Goal: Communication & Community: Answer question/provide support

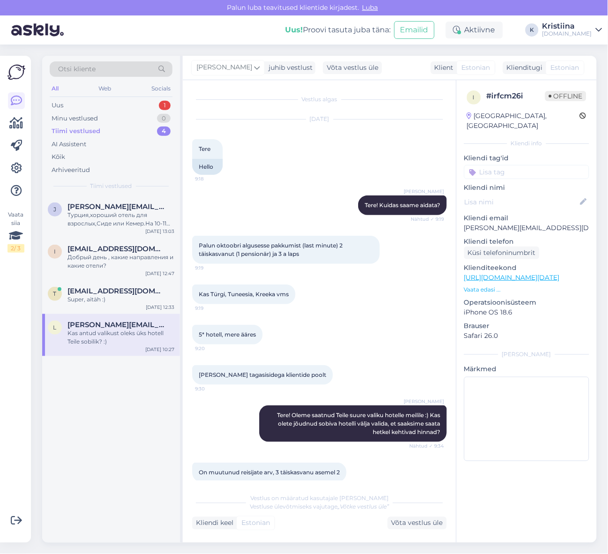
scroll to position [344, 0]
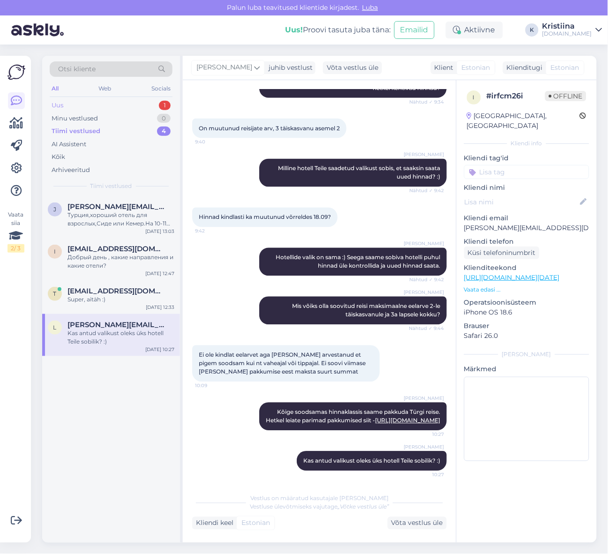
click at [139, 106] on div "Uus 1" at bounding box center [111, 105] width 123 height 13
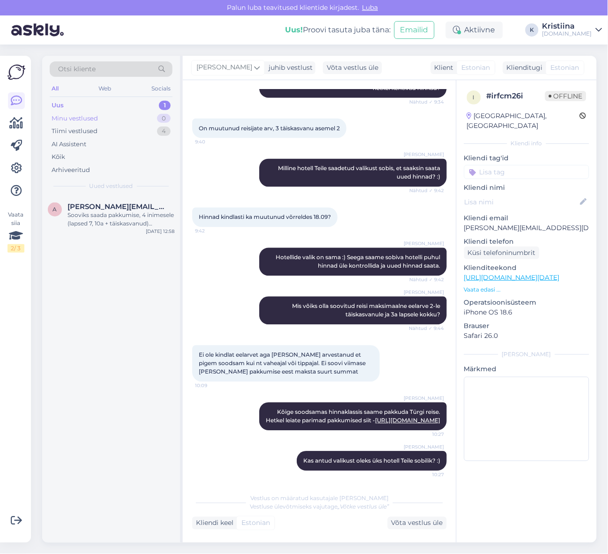
click at [151, 115] on div "Minu vestlused 0" at bounding box center [111, 118] width 123 height 13
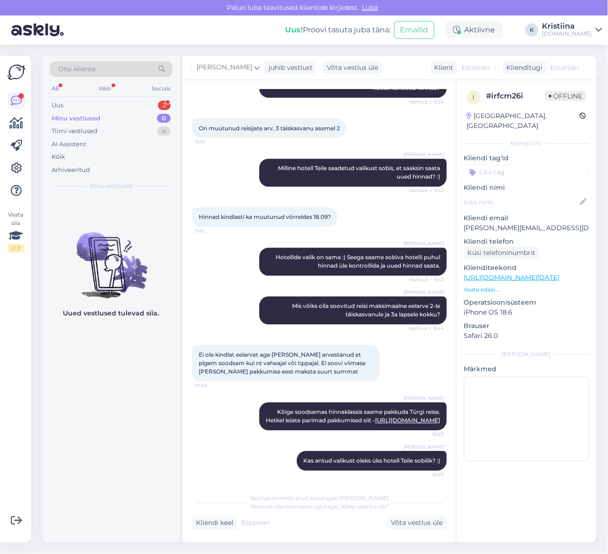
click at [123, 118] on div "Minu vestlused 0" at bounding box center [111, 118] width 123 height 13
click at [114, 109] on div "Uus 2" at bounding box center [111, 105] width 123 height 13
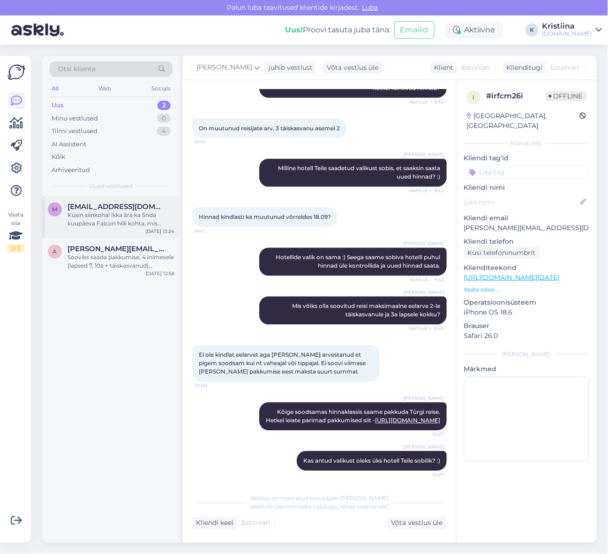
click at [118, 221] on div "Küsin siinkohal ikka ära ka 5nda kuupâeva Falcon hilli kohta, mis kellaajal tul…" at bounding box center [120, 219] width 107 height 17
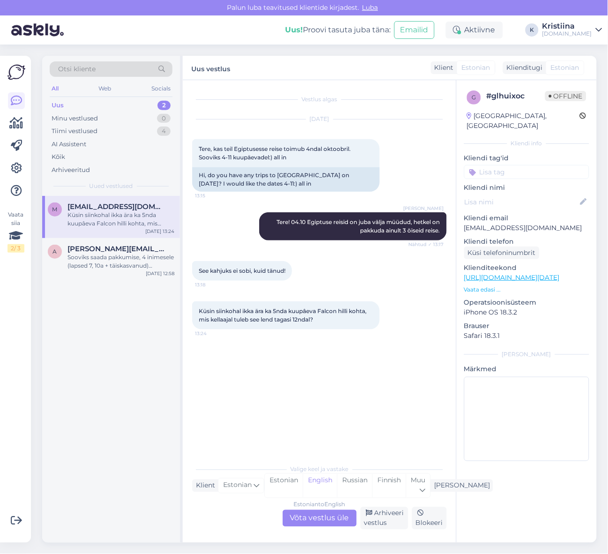
scroll to position [0, 0]
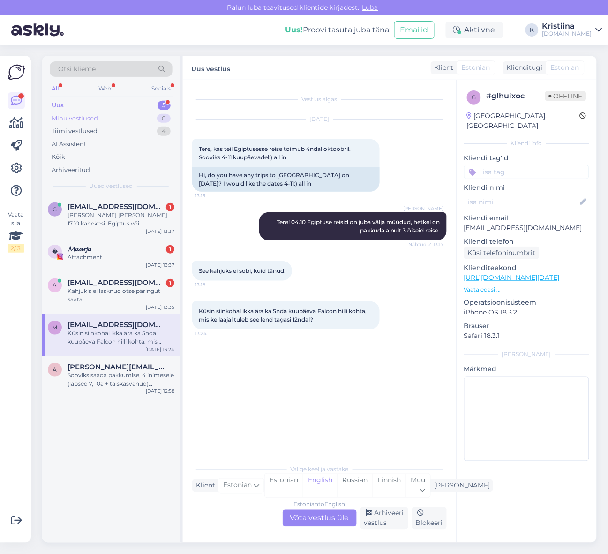
click at [100, 117] on div "Minu vestlused 0" at bounding box center [111, 118] width 123 height 13
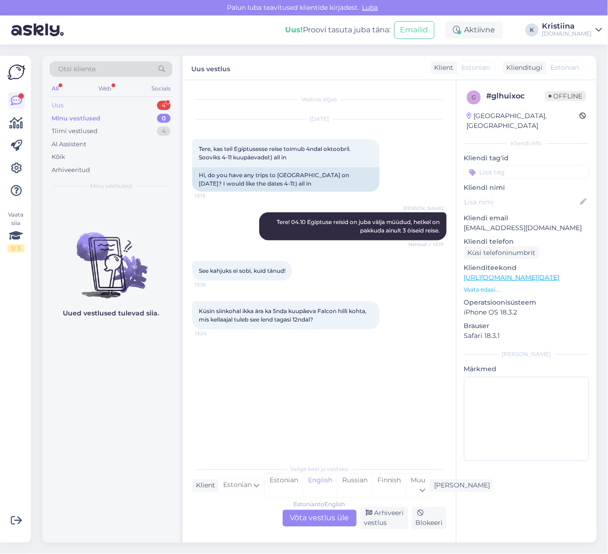
click at [110, 109] on div "Uus 4" at bounding box center [111, 105] width 123 height 13
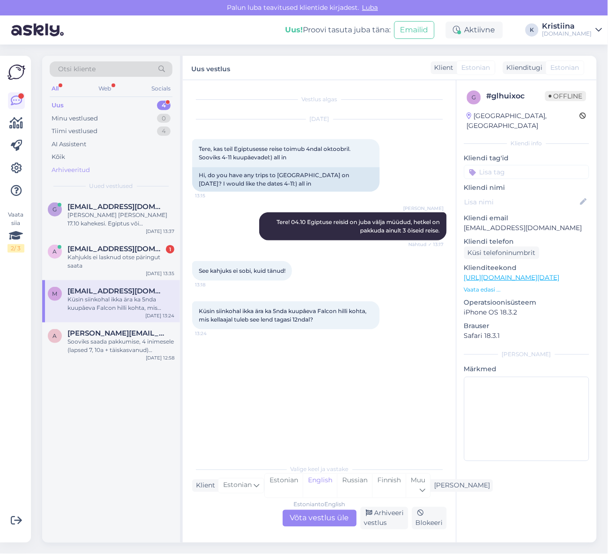
click at [88, 166] on div "Arhiveeritud" at bounding box center [71, 169] width 38 height 9
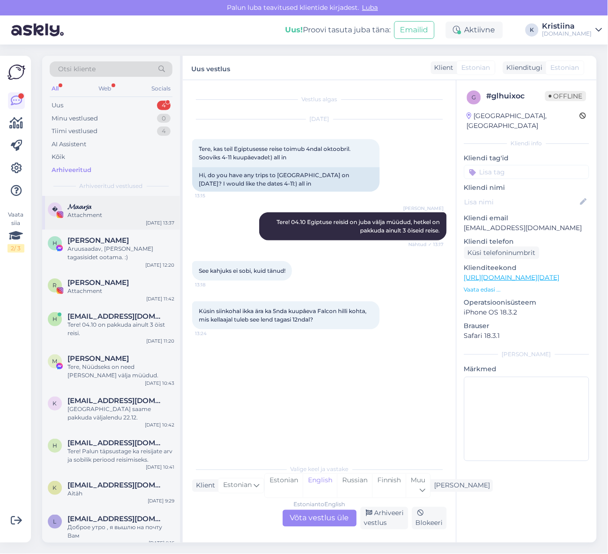
click at [118, 211] on div "Attachment" at bounding box center [120, 215] width 107 height 8
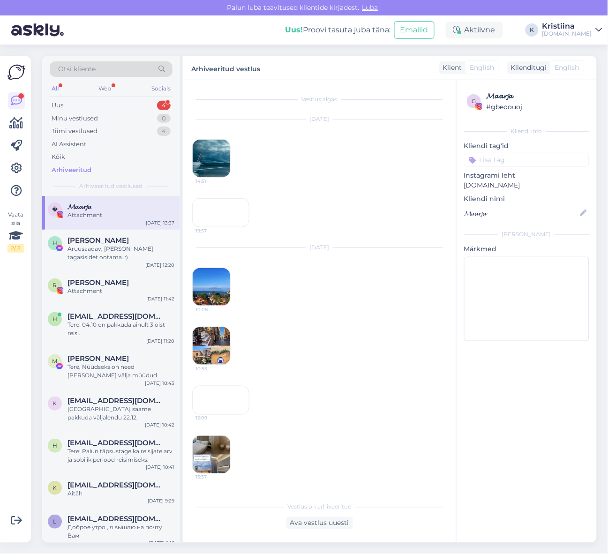
scroll to position [80, 0]
click at [235, 415] on div "12:09" at bounding box center [220, 400] width 57 height 29
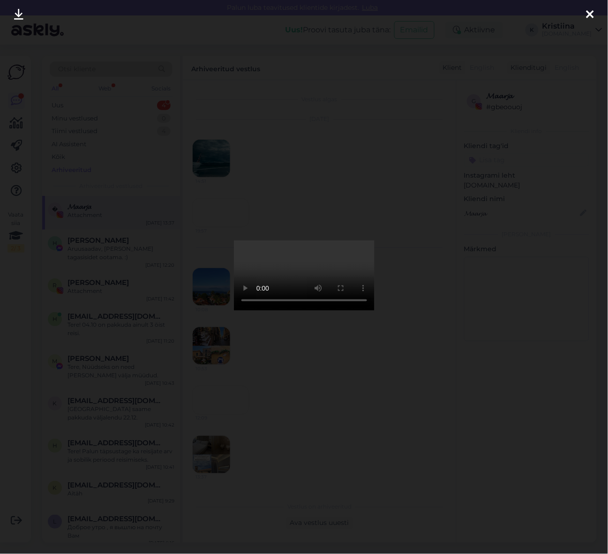
click at [589, 12] on icon at bounding box center [589, 15] width 7 height 12
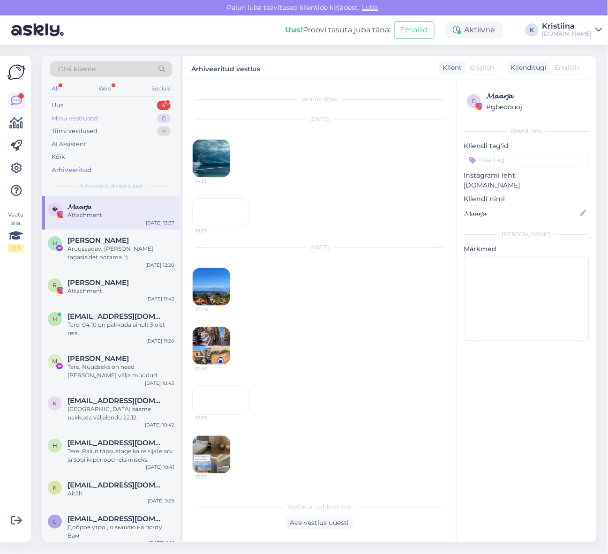
click at [98, 120] on div "Minu vestlused 0" at bounding box center [111, 118] width 123 height 13
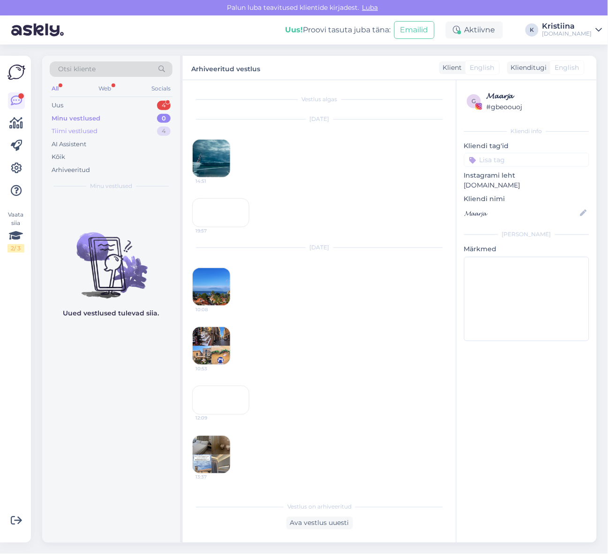
click at [100, 133] on div "Tiimi vestlused 4" at bounding box center [111, 131] width 123 height 13
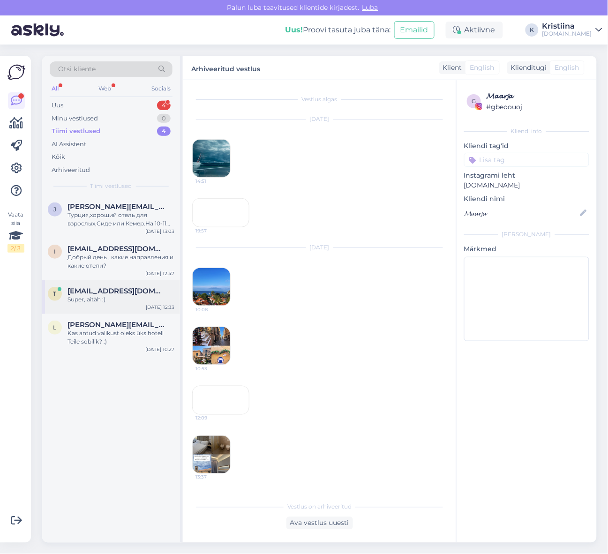
click at [122, 306] on div "t [EMAIL_ADDRESS][DOMAIN_NAME] Super, aitäh :) [DATE] 12:33" at bounding box center [111, 297] width 138 height 34
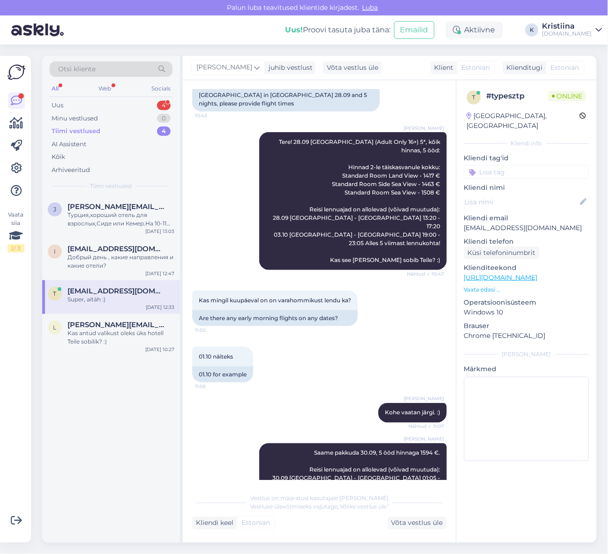
scroll to position [1091, 0]
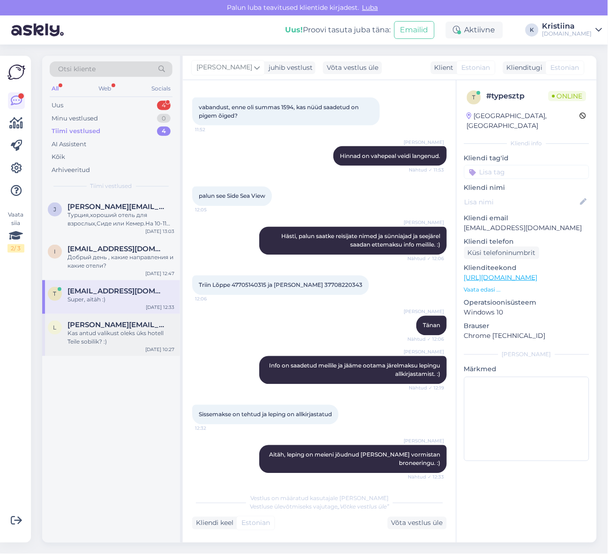
click at [127, 327] on span "[PERSON_NAME][EMAIL_ADDRESS][DOMAIN_NAME]" at bounding box center [115, 325] width 97 height 8
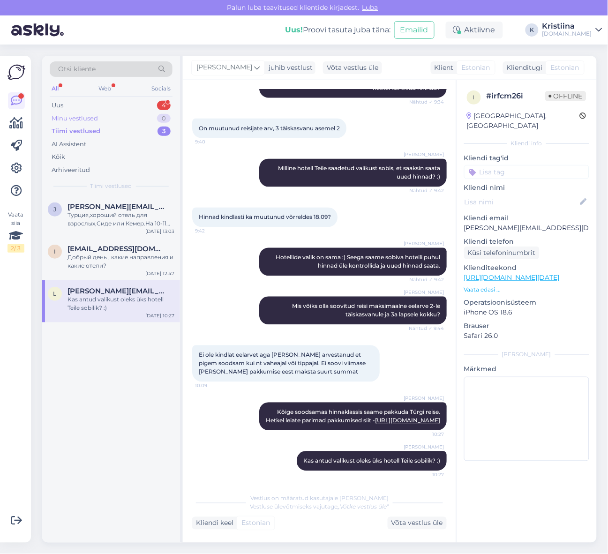
click at [120, 120] on div "Minu vestlused 0" at bounding box center [111, 118] width 123 height 13
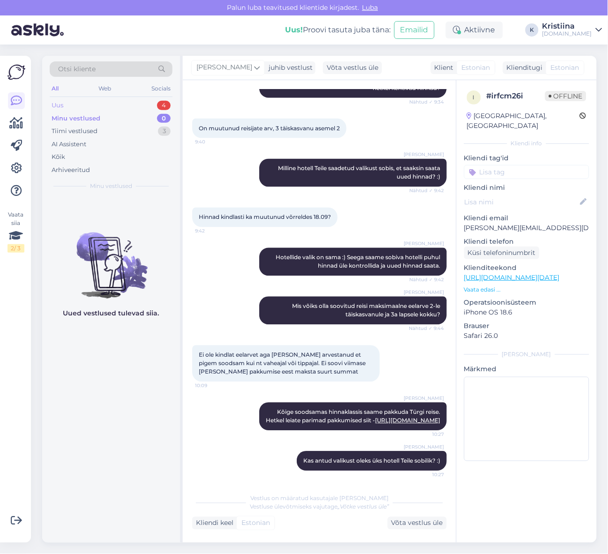
click at [116, 102] on div "Uus 4" at bounding box center [111, 105] width 123 height 13
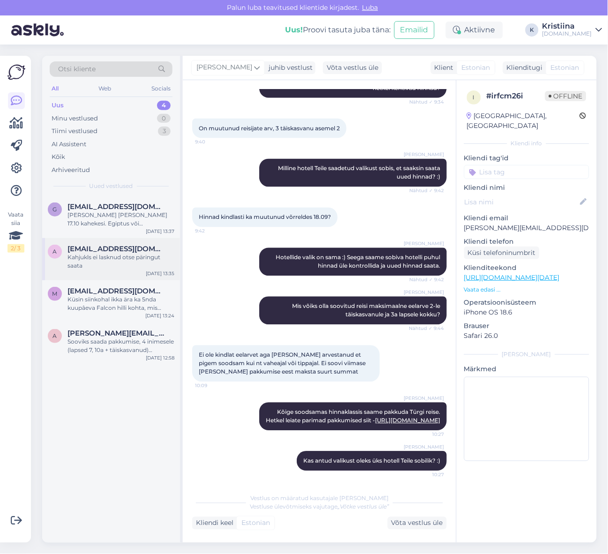
click at [152, 272] on div "[DATE] 13:35" at bounding box center [160, 273] width 29 height 7
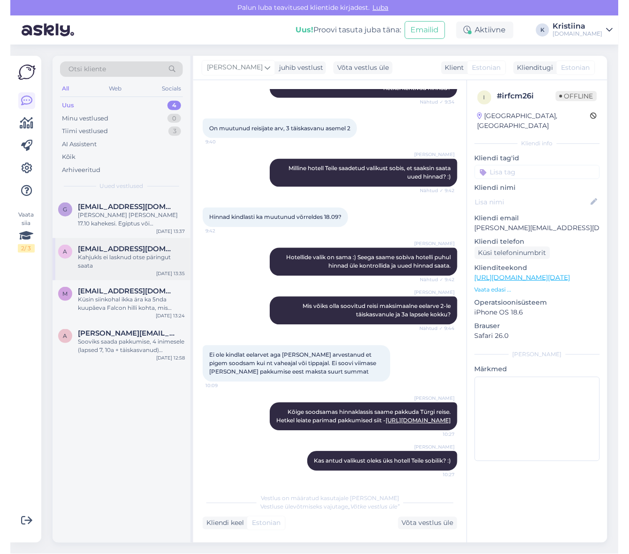
scroll to position [0, 0]
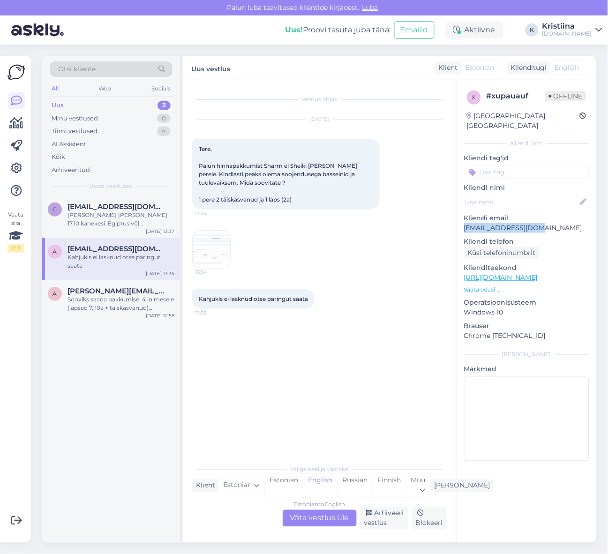
drag, startPoint x: 541, startPoint y: 217, endPoint x: 462, endPoint y: 217, distance: 78.7
click at [462, 217] on div "x # xupauauf Offline [GEOGRAPHIC_DATA], [GEOGRAPHIC_DATA] Kliendi info Kliendi …" at bounding box center [527, 277] width 140 height 395
copy p "[EMAIL_ADDRESS][DOMAIN_NAME]"
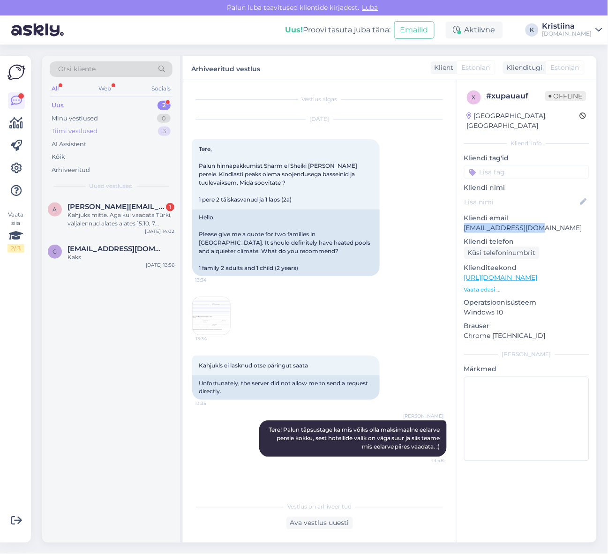
click at [107, 130] on div "Tiimi vestlused 3" at bounding box center [111, 131] width 123 height 13
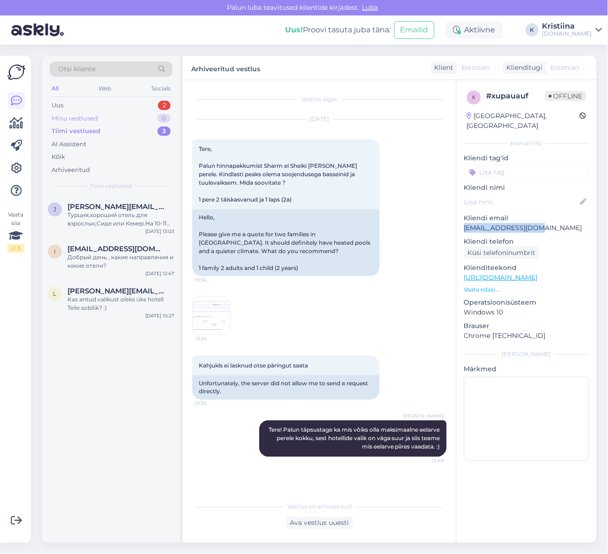
click at [124, 116] on div "Minu vestlused 0" at bounding box center [111, 118] width 123 height 13
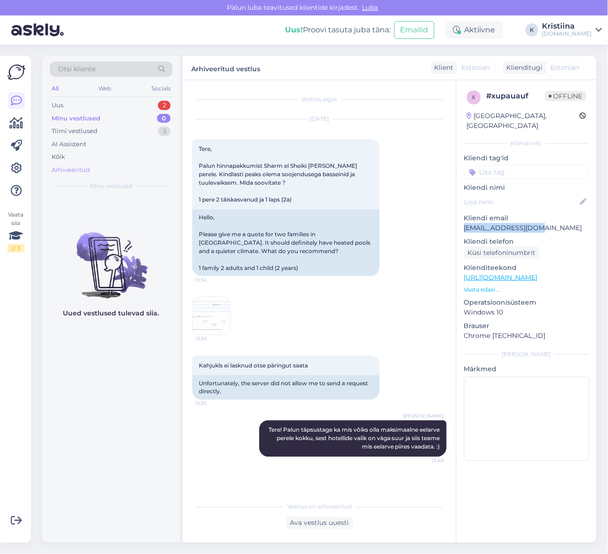
click at [117, 170] on div "Arhiveeritud" at bounding box center [111, 170] width 123 height 13
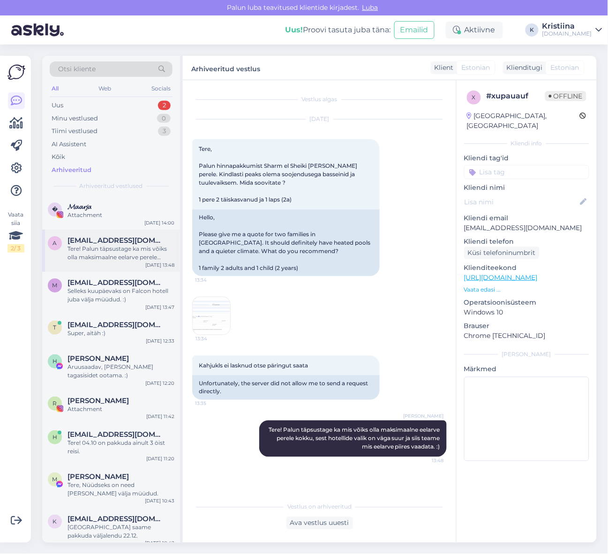
click at [137, 247] on div "Tere! Palun täpsustage ka mis võiks olla maksimaalne eelarve perele kokku, sest…" at bounding box center [120, 253] width 107 height 17
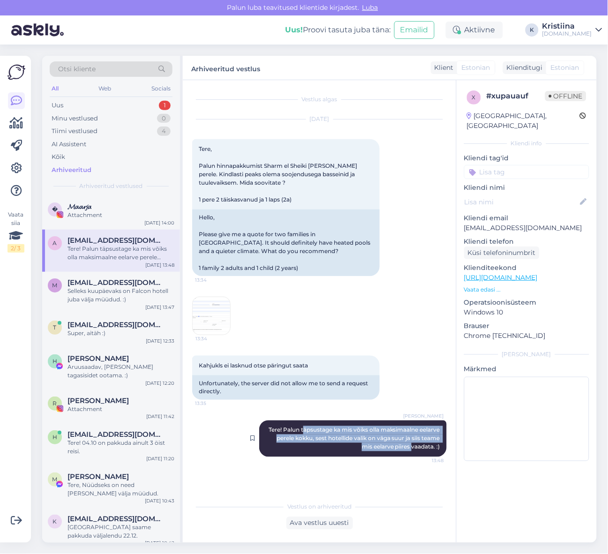
drag, startPoint x: 325, startPoint y: 434, endPoint x: 413, endPoint y: 444, distance: 88.8
click at [413, 444] on div "Lilit [PERSON_NAME]! Palun täpsustage ka mis võiks olla maksimaalne eelarve per…" at bounding box center [352, 438] width 187 height 37
click at [413, 444] on span "Tere! Palun täpsustage ka mis võiks olla maksimaalne eelarve perele kokku, sest…" at bounding box center [355, 439] width 173 height 24
click at [118, 109] on div "Uus 1" at bounding box center [111, 105] width 123 height 13
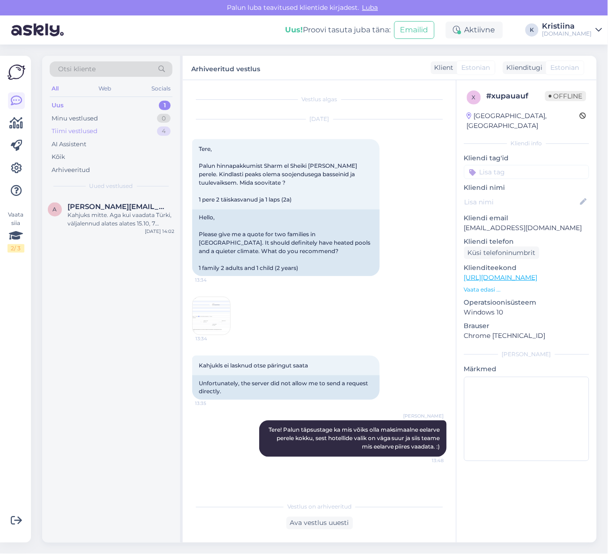
click at [105, 134] on div "Tiimi vestlused 4" at bounding box center [111, 131] width 123 height 13
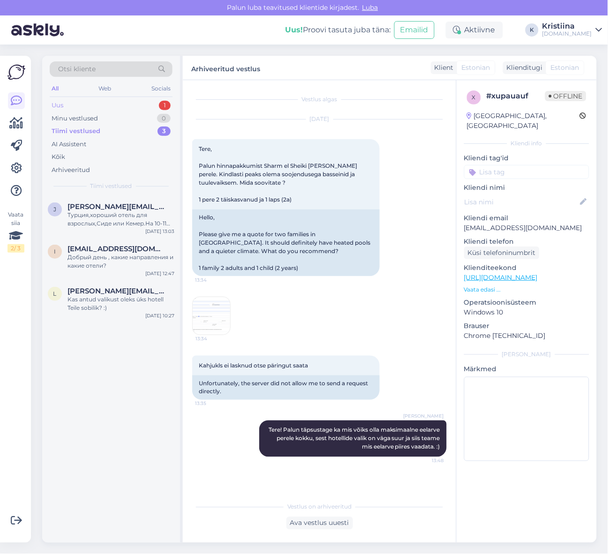
click at [117, 108] on div "Uus 1" at bounding box center [111, 105] width 123 height 13
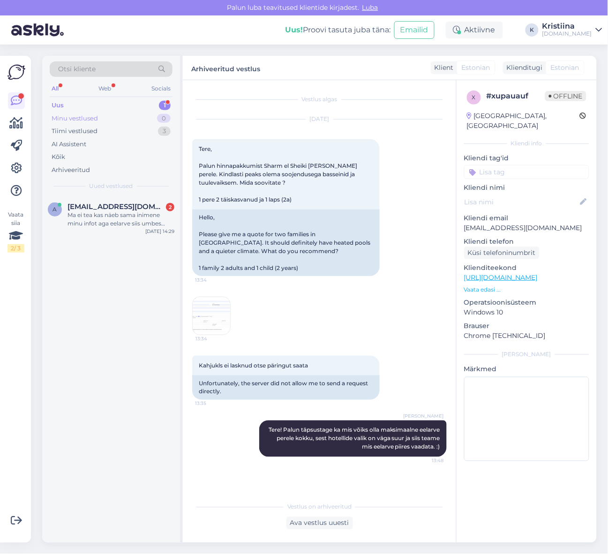
click at [119, 120] on div "Minu vestlused 0" at bounding box center [111, 118] width 123 height 13
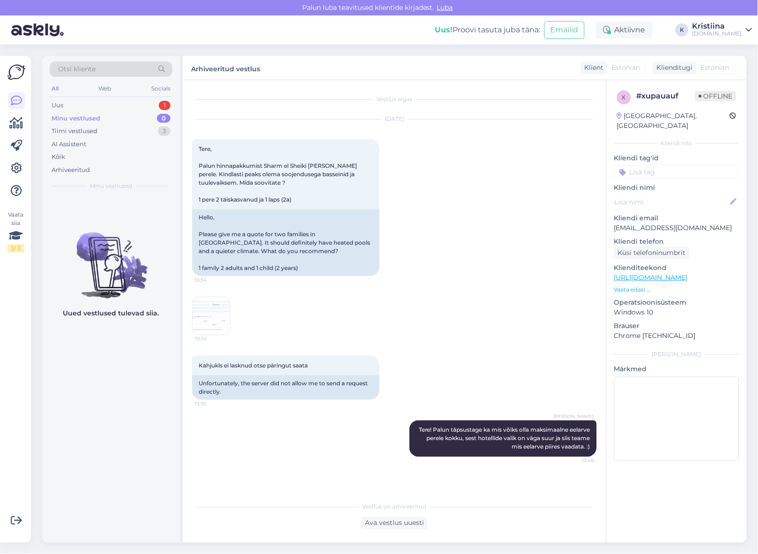
click at [116, 112] on div "Minu vestlused 0" at bounding box center [111, 118] width 123 height 13
click at [113, 106] on div "Uus 1" at bounding box center [111, 105] width 123 height 13
